Goal: Information Seeking & Learning: Check status

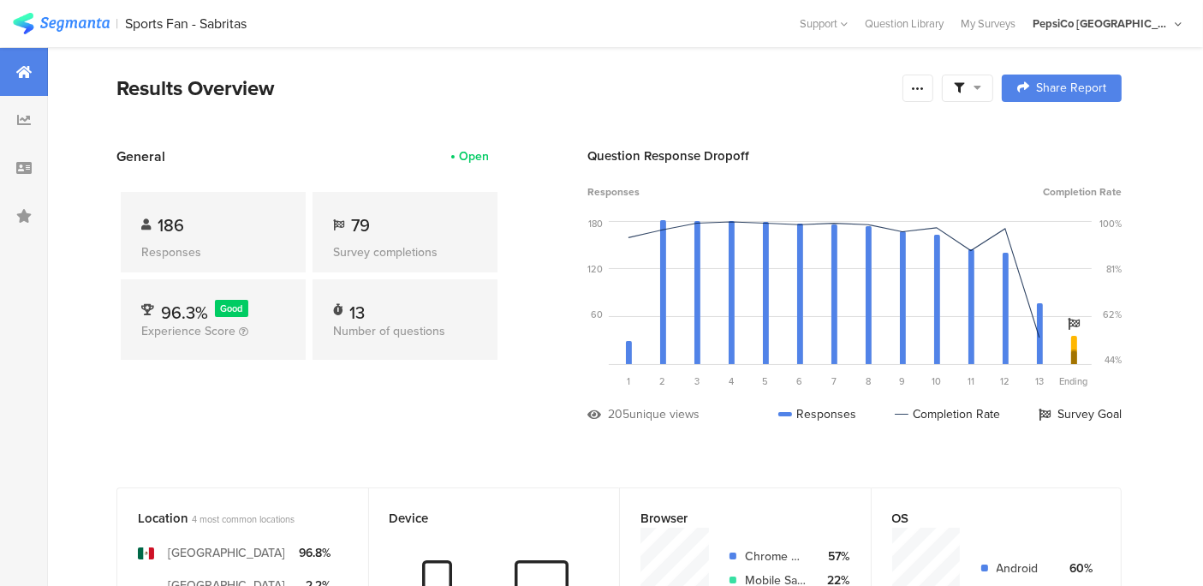
click at [693, 75] on div "Results Overview" at bounding box center [505, 88] width 778 height 31
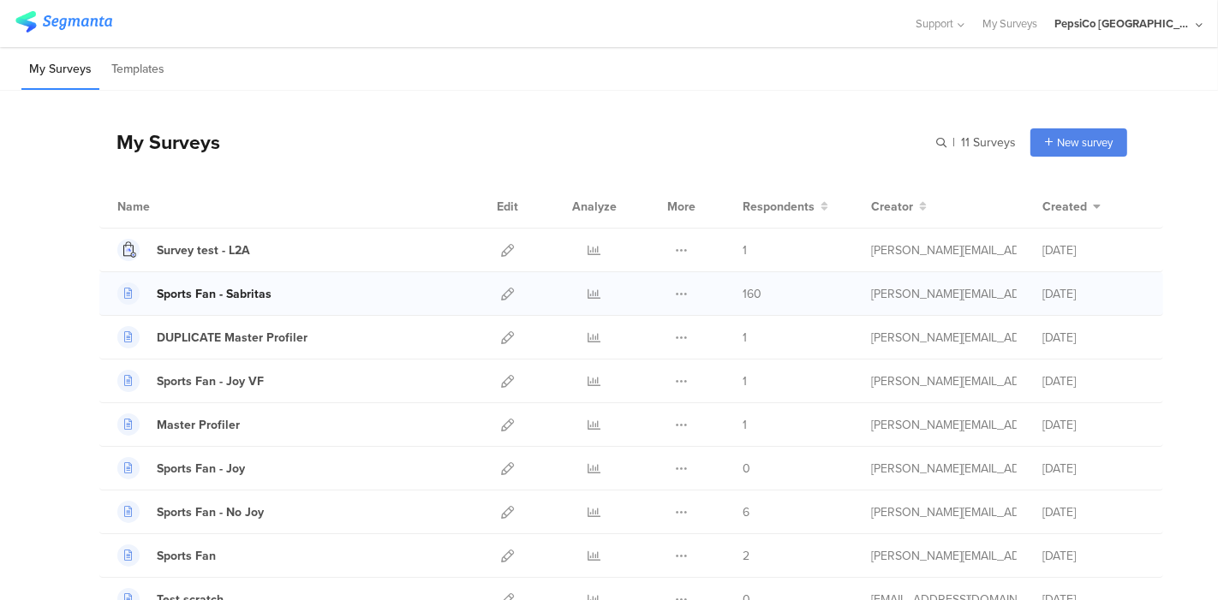
click at [206, 287] on div "Sports Fan - Sabritas" at bounding box center [214, 294] width 115 height 18
